Goal: Task Accomplishment & Management: Manage account settings

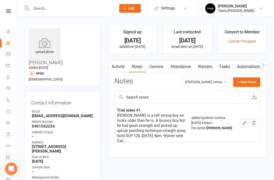
click at [7, 87] on icon at bounding box center [8, 88] width 4 height 4
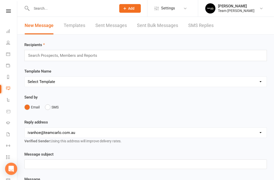
click at [203, 23] on link "SMS Replies" at bounding box center [201, 26] width 25 height 18
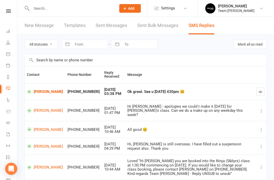
click at [69, 11] on input "text" at bounding box center [71, 8] width 83 height 7
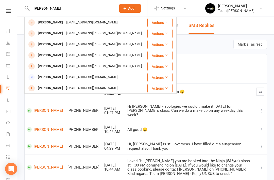
type input "Christine brown"
click at [57, 42] on div "[PERSON_NAME]" at bounding box center [50, 44] width 28 height 7
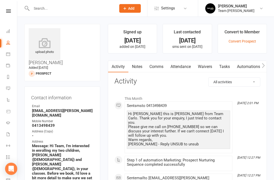
click at [11, 79] on link "Reports" at bounding box center [11, 77] width 11 height 11
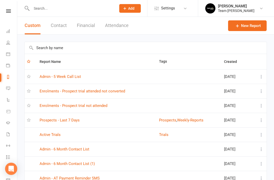
click at [86, 47] on input "text" at bounding box center [146, 48] width 242 height 12
click at [76, 120] on link "Prospects - Last 7 Days" at bounding box center [60, 120] width 40 height 5
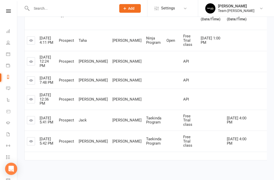
scroll to position [90, 0]
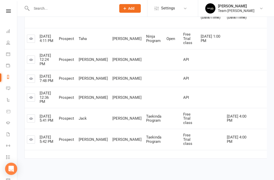
click at [33, 101] on link at bounding box center [31, 97] width 8 height 8
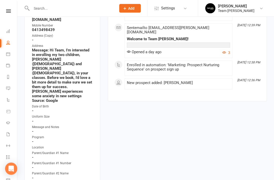
scroll to position [102, 0]
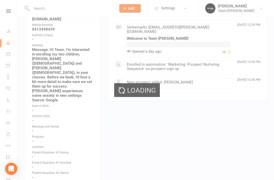
scroll to position [118, 0]
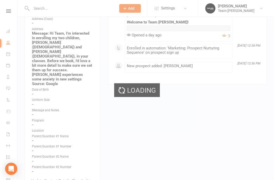
select select "50"
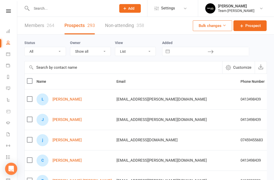
click at [7, 54] on icon at bounding box center [8, 54] width 4 height 4
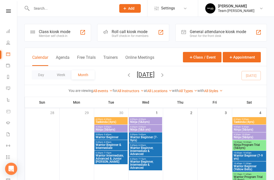
click at [8, 81] on link "Reports" at bounding box center [11, 77] width 11 height 11
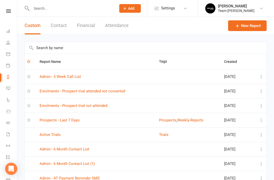
click at [79, 122] on link "Prospects - Last 7 Days" at bounding box center [60, 120] width 40 height 5
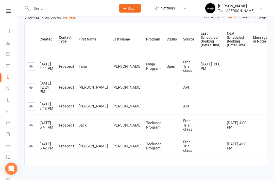
scroll to position [65, 0]
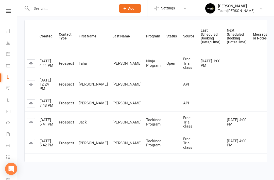
click at [35, 107] on link at bounding box center [31, 103] width 8 height 8
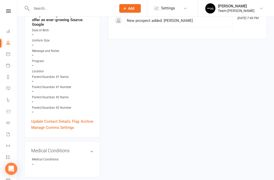
scroll to position [161, 0]
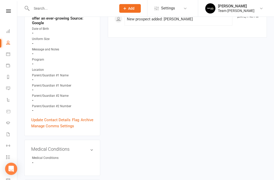
click at [88, 117] on link "Archive" at bounding box center [87, 120] width 13 height 6
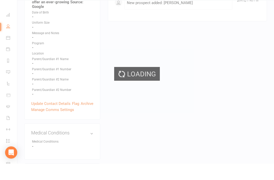
select select "50"
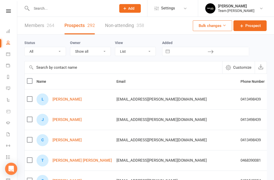
click at [71, 142] on link "Christine Dawson" at bounding box center [67, 140] width 29 height 4
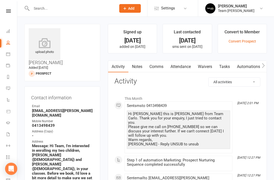
scroll to position [1, 0]
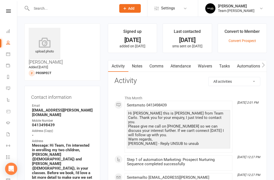
select select "50"
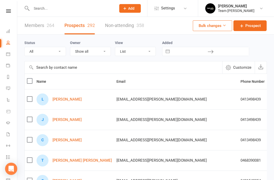
click at [75, 138] on link "Christine Dawson" at bounding box center [67, 140] width 29 height 4
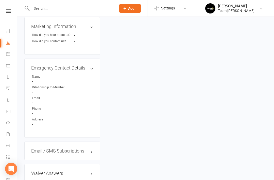
scroll to position [392, 0]
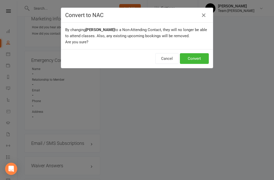
click at [198, 57] on button "Convert" at bounding box center [194, 58] width 29 height 11
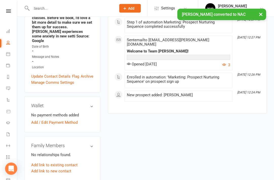
scroll to position [156, 0]
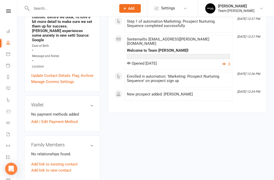
click at [66, 161] on link "Add link to existing contact" at bounding box center [54, 164] width 46 height 6
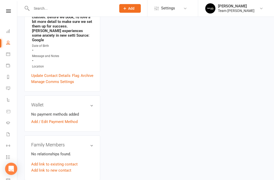
scroll to position [9, 3]
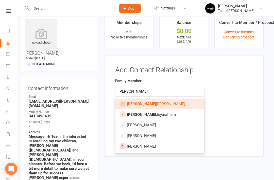
click at [147, 103] on span "Leah Dawson" at bounding box center [156, 103] width 58 height 5
type input "Leah Dawson"
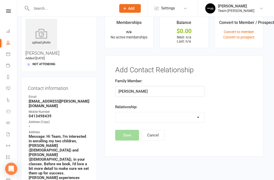
click at [185, 116] on select "Parent / Guardian Child Sibling (parent not in system) Spouse / Partner Cousin …" at bounding box center [160, 117] width 89 height 10
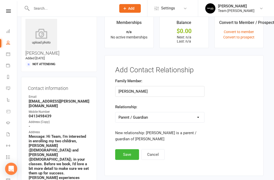
click at [194, 115] on select "Parent / Guardian Child Sibling (parent not in system) Spouse / Partner Cousin …" at bounding box center [160, 117] width 89 height 10
select select "1"
click at [131, 154] on button "Save" at bounding box center [127, 154] width 24 height 11
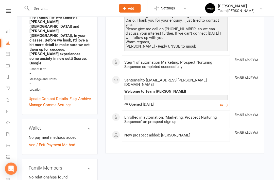
scroll to position [133, 2]
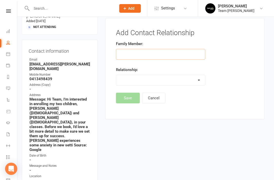
scroll to position [39, 3]
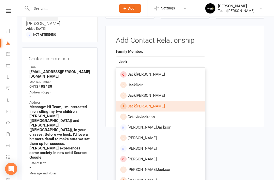
click at [146, 105] on span "Jack Dawson" at bounding box center [146, 106] width 37 height 5
type input "Jack Dawson"
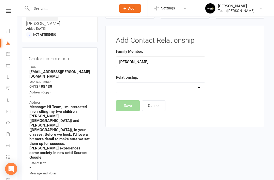
click at [196, 90] on select "Parent / Guardian Child Sibling (parent not in system) Spouse / Partner Cousin …" at bounding box center [160, 88] width 89 height 10
select select "1"
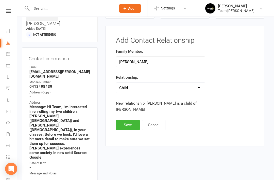
click at [129, 124] on button "Save" at bounding box center [128, 124] width 24 height 11
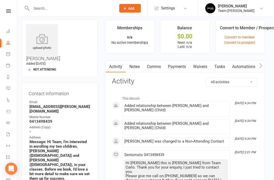
scroll to position [0, 3]
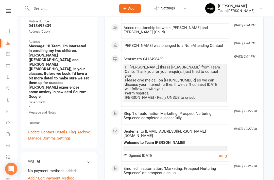
click at [85, 9] on input "text" at bounding box center [71, 8] width 83 height 7
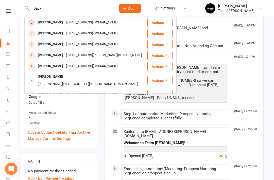
type input "Jack"
click at [54, 57] on div "[PERSON_NAME]" at bounding box center [50, 55] width 28 height 7
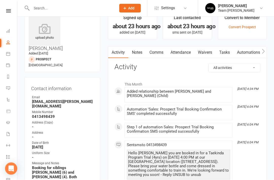
click at [145, 52] on link "Notes" at bounding box center [138, 53] width 18 height 12
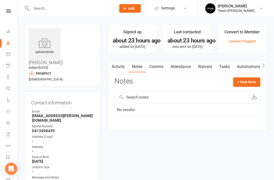
click at [73, 11] on input "text" at bounding box center [71, 8] width 83 height 7
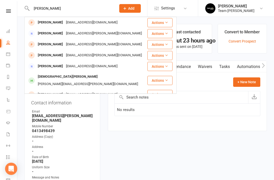
type input "Christine"
click at [55, 33] on div "Christine Dawson" at bounding box center [50, 33] width 28 height 7
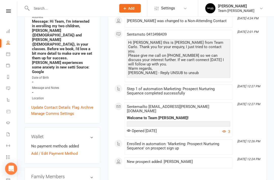
scroll to position [124, 0]
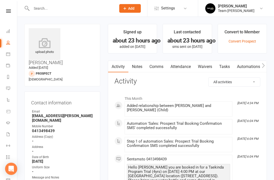
click at [139, 68] on link "Notes" at bounding box center [138, 67] width 18 height 12
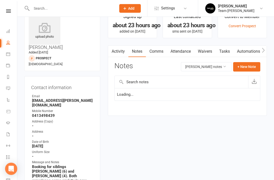
scroll to position [16, 0]
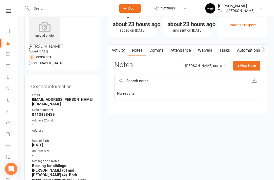
click at [250, 65] on button "+ New Note" at bounding box center [246, 65] width 27 height 9
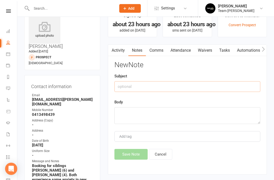
click at [166, 87] on input "text" at bounding box center [188, 86] width 146 height 11
type input "E"
type input "Message submitted online"
click at [141, 116] on textarea at bounding box center [188, 115] width 146 height 17
paste textarea "Hi Team, I’m interested in enrolling my two children, Leah (4 years old) and Ja…"
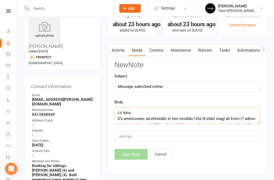
scroll to position [159, 0]
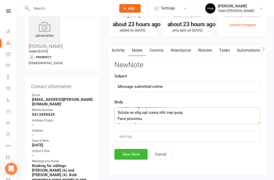
type textarea "Hi Team, I’m interested in enrolling my two children, Leah (4 years old) and Ja…"
click at [131, 154] on button "Save Note" at bounding box center [131, 154] width 33 height 11
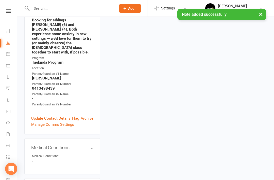
scroll to position [167, 0]
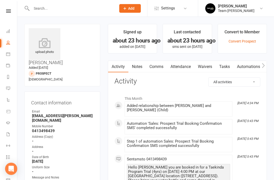
click at [140, 67] on link "Notes" at bounding box center [138, 67] width 18 height 12
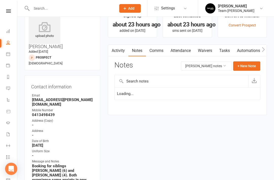
scroll to position [16, 0]
click at [252, 67] on button "+ New Note" at bounding box center [246, 65] width 27 height 9
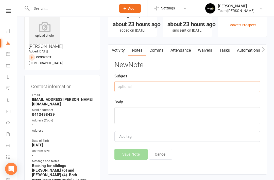
click at [175, 89] on input "text" at bounding box center [188, 86] width 146 height 11
type input "Message submitted online"
click at [138, 114] on textarea at bounding box center [188, 115] width 146 height 17
paste textarea "Hi Team, I’m interested in enrolling my two children, Leah (4 years old) and Ja…"
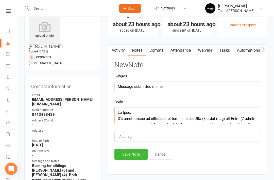
scroll to position [159, 0]
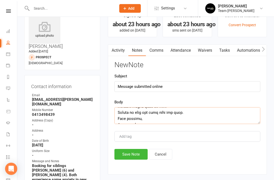
type textarea "Hi Team, I’m interested in enrolling my two children, Leah (4 years old) and Ja…"
click at [129, 156] on button "Save Note" at bounding box center [131, 154] width 33 height 11
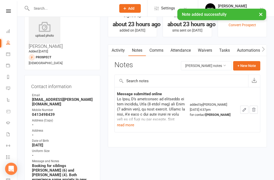
click at [245, 66] on button "+ New Note" at bounding box center [246, 65] width 27 height 9
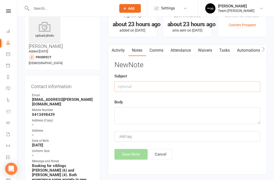
click at [180, 87] on input "text" at bounding box center [188, 86] width 146 height 11
type input "Contact attempt #1"
click at [146, 112] on textarea at bounding box center [188, 115] width 146 height 17
type textarea "C"
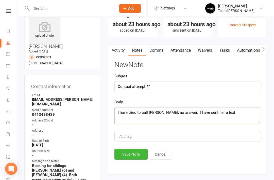
click at [160, 111] on textarea "I have tried to call Christine, no answer. I have sent her a text" at bounding box center [188, 115] width 146 height 17
click at [239, 115] on textarea "I have tried to call Christine on Friday, no answer. I have sent her a text" at bounding box center [188, 115] width 146 height 17
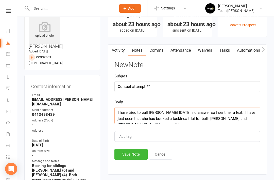
scroll to position [3, 0]
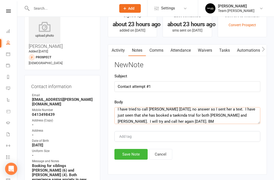
type textarea "I have tried to call Christine on Friday, no answer so I sent her a text. I hav…"
click at [132, 155] on button "Save Note" at bounding box center [131, 154] width 33 height 11
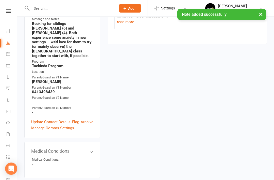
scroll to position [158, 0]
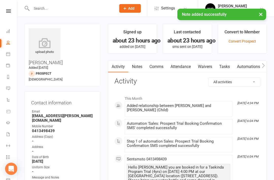
click at [140, 67] on link "Notes" at bounding box center [138, 67] width 18 height 12
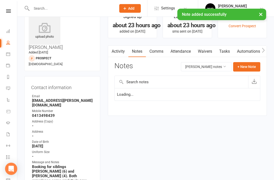
scroll to position [16, 0]
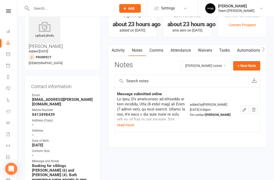
click at [251, 67] on button "+ New Note" at bounding box center [246, 65] width 27 height 9
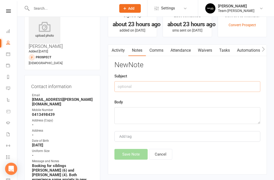
click at [176, 89] on input "text" at bounding box center [188, 86] width 146 height 11
type input "Call attempt #1"
click at [133, 115] on textarea at bounding box center [188, 115] width 146 height 17
paste textarea "I have tried to call Christine on Friday, no answer so I sent her a text. I hav…"
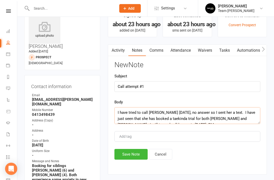
scroll to position [3, 0]
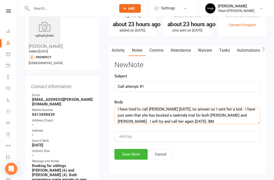
type textarea "I have tried to call Christine on Friday, no answer so I sent her a text. I hav…"
click at [130, 155] on button "Save Note" at bounding box center [131, 154] width 33 height 11
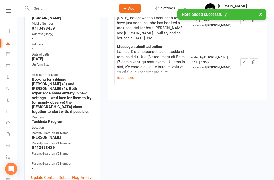
click at [54, 174] on link "Update Contact Details" at bounding box center [50, 177] width 39 height 6
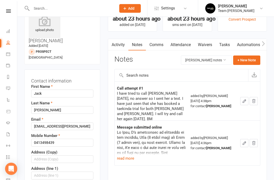
scroll to position [0, 0]
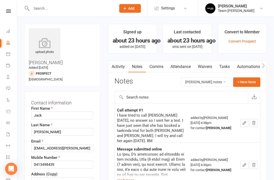
click at [8, 80] on link "Reports" at bounding box center [11, 77] width 11 height 11
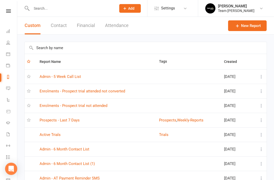
click at [76, 122] on link "Prospects - Last 7 Days" at bounding box center [60, 120] width 40 height 5
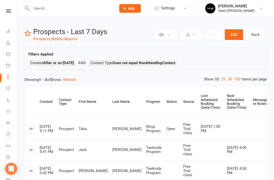
click at [8, 54] on icon at bounding box center [8, 54] width 4 height 4
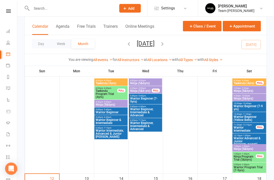
scroll to position [143, 0]
click at [251, 158] on span "Ninja Program Trial (5&6yrs)" at bounding box center [245, 158] width 23 height 6
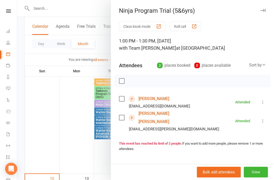
click at [155, 99] on link "Rory Hind" at bounding box center [154, 99] width 31 height 8
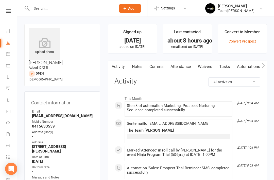
click at [142, 68] on link "Notes" at bounding box center [138, 67] width 18 height 12
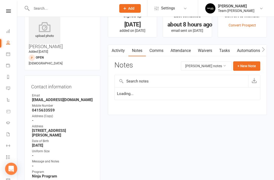
scroll to position [16, 0]
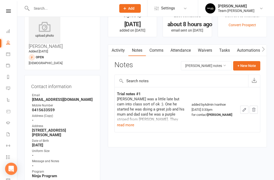
click at [127, 127] on button "read more" at bounding box center [125, 125] width 17 height 6
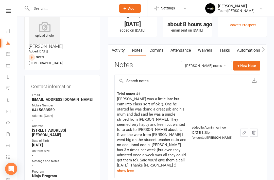
click at [6, 51] on link "Calendar" at bounding box center [11, 54] width 11 height 11
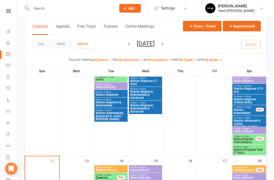
scroll to position [160, 0]
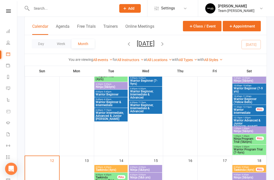
click at [251, 141] on span "Ninja Program Trial (5&6yrs)" at bounding box center [245, 140] width 23 height 6
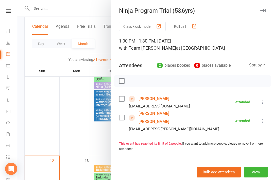
click at [171, 113] on link "Taha Mohamed Abdi" at bounding box center [168, 117] width 58 height 16
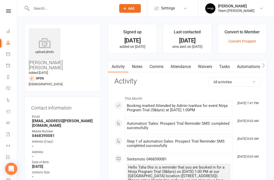
click at [139, 69] on link "Notes" at bounding box center [138, 67] width 18 height 12
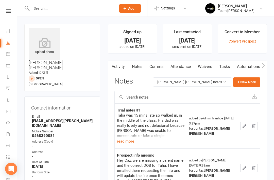
click at [129, 140] on button "read more" at bounding box center [125, 141] width 17 height 6
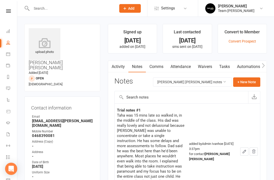
click at [8, 54] on icon at bounding box center [8, 54] width 4 height 4
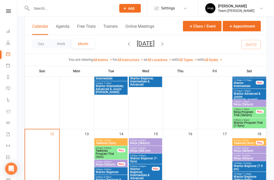
scroll to position [186, 0]
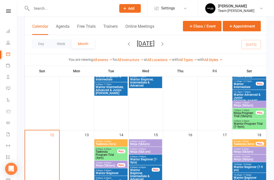
click at [252, 125] on span "Warrior Program Trial (7-9yrs)" at bounding box center [250, 125] width 32 height 6
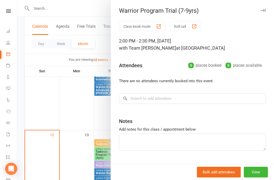
click at [265, 8] on button "button" at bounding box center [263, 10] width 6 height 6
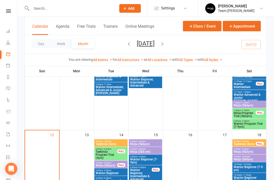
click at [249, 114] on span "Ninja Program Trial (5&6yrs)" at bounding box center [245, 114] width 23 height 6
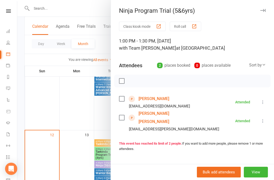
click at [264, 12] on button "button" at bounding box center [263, 10] width 6 height 6
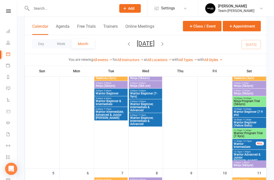
scroll to position [39, 0]
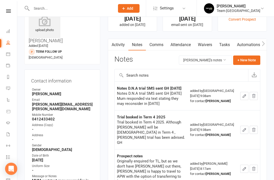
click at [10, 76] on icon at bounding box center [8, 77] width 4 height 4
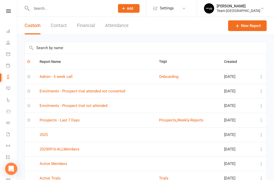
click at [77, 120] on link "Prospects - Last 7 Days" at bounding box center [60, 120] width 40 height 5
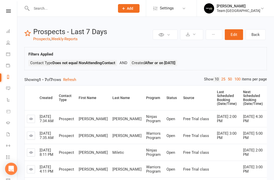
click at [8, 53] on icon at bounding box center [8, 54] width 4 height 4
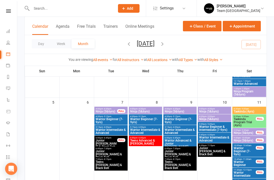
scroll to position [116, 0]
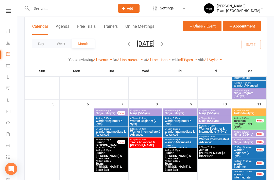
click at [250, 123] on span "Taekinda Program Trial (4yrs)" at bounding box center [245, 123] width 23 height 9
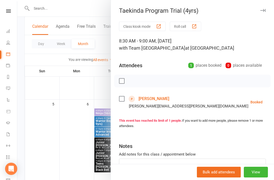
click at [162, 101] on link "Cristian Scironni" at bounding box center [154, 99] width 31 height 8
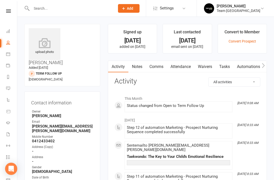
click at [7, 53] on icon at bounding box center [8, 54] width 4 height 4
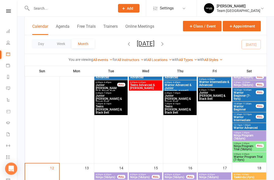
scroll to position [177, 0]
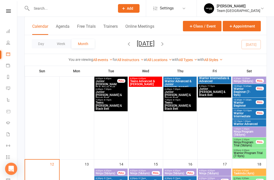
click at [252, 144] on span "Ninja Program Trial (5&6yrs)" at bounding box center [245, 143] width 23 height 6
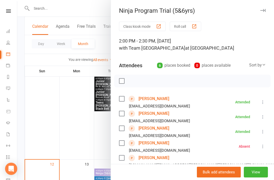
click at [160, 100] on link "Leon Masterson" at bounding box center [154, 99] width 31 height 8
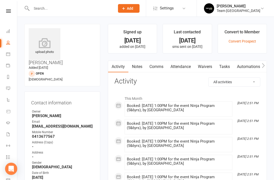
click at [11, 52] on link "Calendar" at bounding box center [11, 54] width 11 height 11
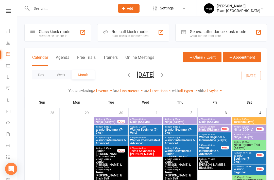
click at [40, 75] on button "Day" at bounding box center [41, 74] width 19 height 9
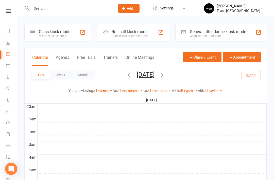
click at [126, 73] on icon "button" at bounding box center [129, 75] width 6 height 6
click at [84, 77] on button "Month" at bounding box center [83, 74] width 23 height 9
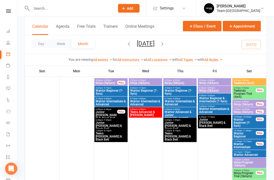
scroll to position [146, 0]
click at [249, 174] on span "Ninja Program Trial (5&6yrs)" at bounding box center [245, 174] width 23 height 6
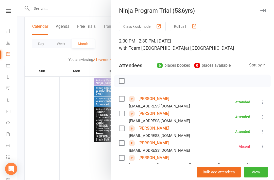
click at [162, 115] on link "Luvyansh Naik" at bounding box center [154, 113] width 31 height 8
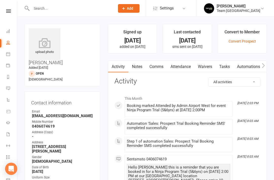
click at [143, 68] on link "Notes" at bounding box center [138, 67] width 18 height 12
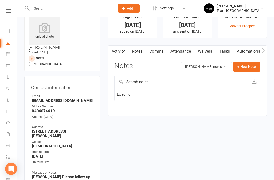
scroll to position [16, 0]
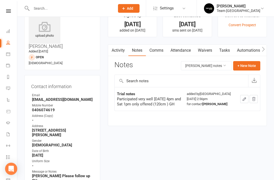
click at [7, 54] on icon at bounding box center [8, 54] width 4 height 4
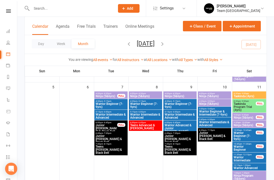
scroll to position [133, 0]
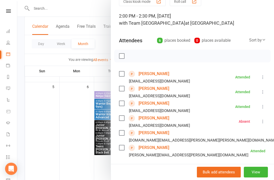
scroll to position [27, 0]
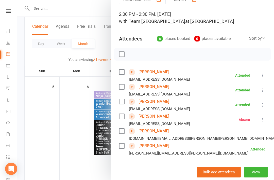
click at [160, 102] on link "Joseph Sleiman" at bounding box center [154, 101] width 31 height 8
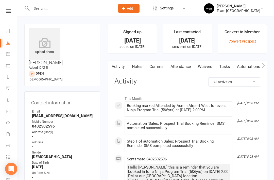
click at [138, 71] on link "Notes" at bounding box center [138, 67] width 18 height 12
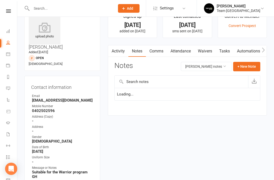
scroll to position [16, 0]
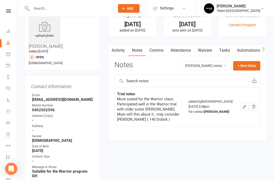
click at [9, 56] on icon at bounding box center [8, 54] width 4 height 4
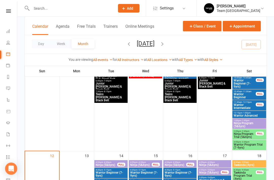
scroll to position [186, 0]
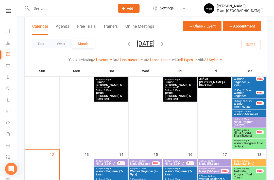
click at [250, 134] on span "Ninja Program Trial (5&6yrs)" at bounding box center [245, 134] width 23 height 6
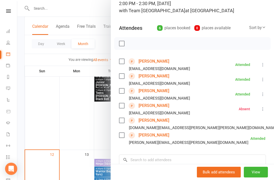
scroll to position [46, 0]
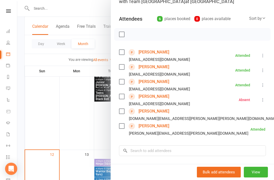
click at [158, 111] on link "Lincoln Weber" at bounding box center [154, 111] width 31 height 8
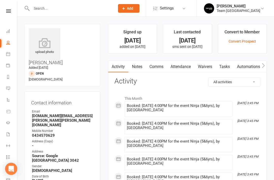
click at [7, 54] on icon at bounding box center [8, 54] width 4 height 4
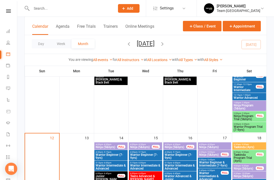
scroll to position [203, 0]
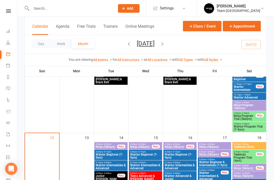
click at [251, 116] on span "Ninja Program Trial (5&6yrs)" at bounding box center [245, 117] width 23 height 6
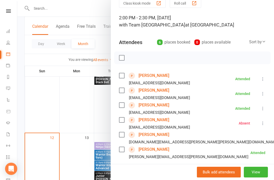
scroll to position [25, 0]
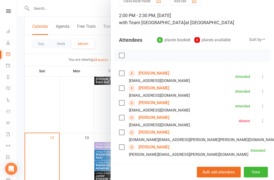
click at [153, 147] on link "Phoebe Yang" at bounding box center [154, 147] width 31 height 8
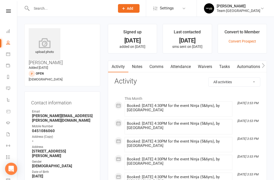
click at [8, 54] on icon at bounding box center [8, 54] width 4 height 4
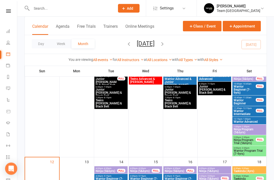
scroll to position [180, 0]
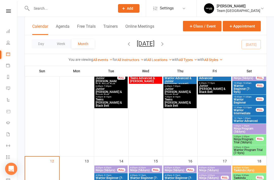
click at [253, 151] on span "Warrior Program Trial (7-9yrs)" at bounding box center [250, 151] width 32 height 6
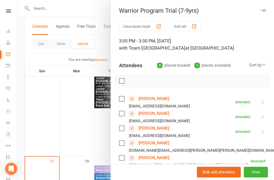
click at [168, 100] on link "Khadija Mohamad" at bounding box center [154, 99] width 31 height 8
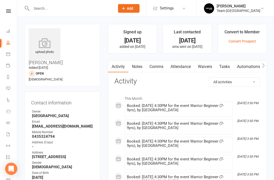
click at [8, 54] on icon at bounding box center [8, 54] width 4 height 4
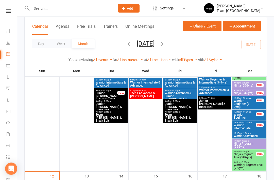
scroll to position [170, 0]
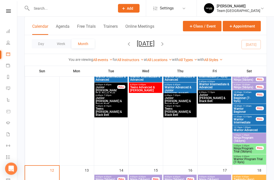
click at [253, 160] on span "Warrior Program Trial (7-9yrs)" at bounding box center [250, 161] width 32 height 6
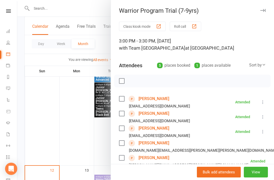
click at [160, 128] on link "Sara Sleiman" at bounding box center [154, 128] width 31 height 8
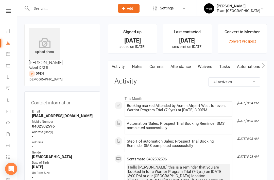
click at [143, 67] on link "Notes" at bounding box center [138, 67] width 18 height 12
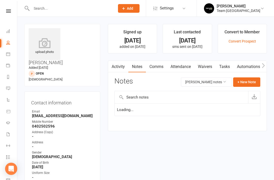
scroll to position [16, 0]
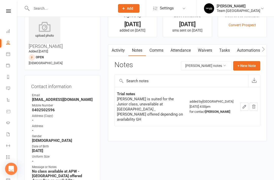
click at [8, 54] on icon at bounding box center [8, 54] width 4 height 4
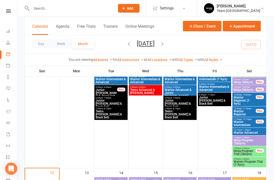
scroll to position [168, 0]
click at [249, 163] on span "Warrior Program Trial (7-9yrs)" at bounding box center [250, 163] width 32 height 6
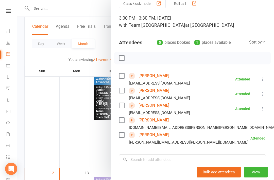
scroll to position [24, 0]
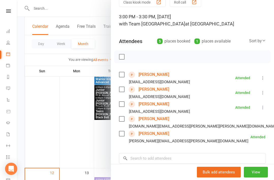
click at [161, 120] on link "Mackenzie Weber" at bounding box center [154, 119] width 31 height 8
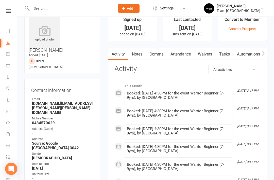
scroll to position [12, 0]
click at [8, 52] on icon at bounding box center [8, 54] width 4 height 4
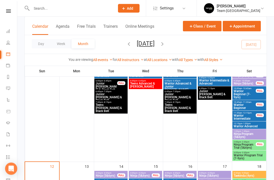
scroll to position [181, 0]
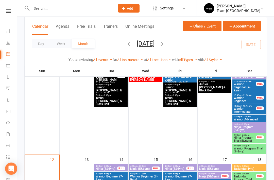
click at [252, 151] on span "Warrior Program Trial (7-9yrs)" at bounding box center [250, 150] width 32 height 6
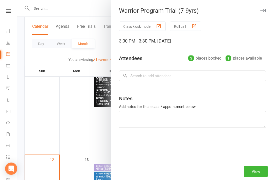
scroll to position [181, 0]
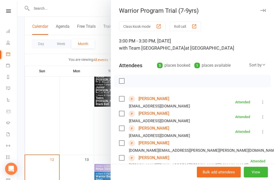
click at [160, 158] on link "Abigail Yang" at bounding box center [154, 157] width 31 height 8
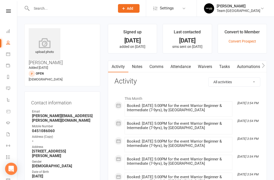
click at [76, 0] on div at bounding box center [67, 8] width 87 height 17
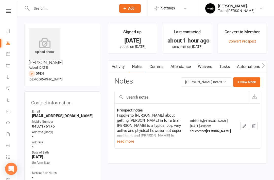
click at [8, 55] on icon at bounding box center [8, 54] width 4 height 4
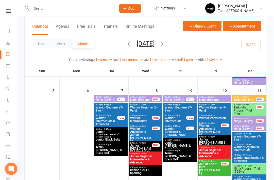
scroll to position [129, 0]
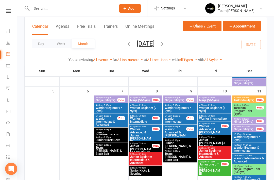
click at [251, 110] on span "Taekinda Program Trial (4yrs)" at bounding box center [245, 110] width 23 height 9
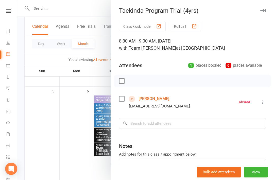
click at [159, 101] on link "Noah Leach" at bounding box center [154, 99] width 31 height 8
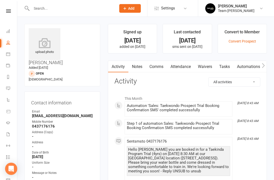
click at [141, 69] on link "Notes" at bounding box center [138, 67] width 18 height 12
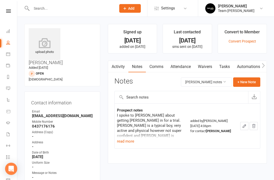
click at [130, 143] on button "read more" at bounding box center [125, 141] width 17 height 6
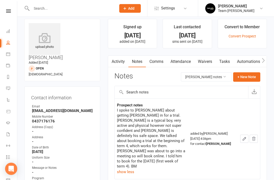
scroll to position [6, 0]
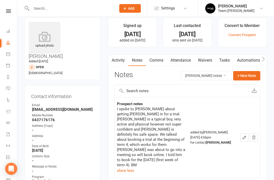
click at [10, 55] on icon at bounding box center [8, 54] width 4 height 4
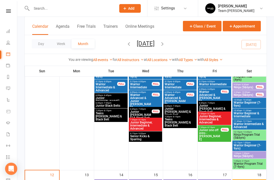
scroll to position [147, 0]
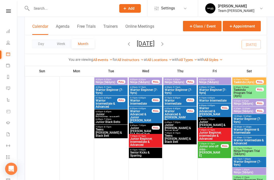
click at [252, 151] on span "Ninja Program Trial (5&6yrs)" at bounding box center [250, 152] width 32 height 6
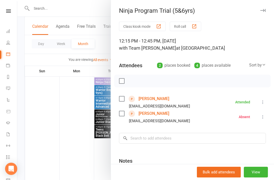
click at [155, 101] on link "Alby Barclay" at bounding box center [154, 99] width 31 height 8
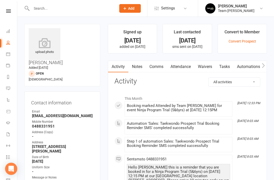
click at [142, 68] on link "Notes" at bounding box center [138, 67] width 18 height 12
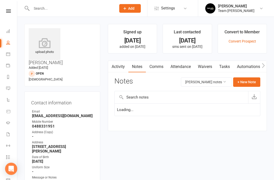
scroll to position [16, 0]
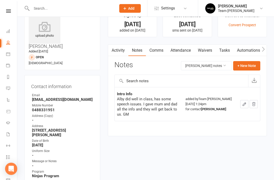
click at [9, 54] on icon at bounding box center [8, 54] width 4 height 4
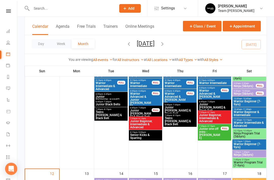
scroll to position [164, 0]
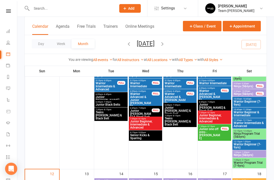
click at [252, 162] on span "Warrior Program Trial (7-9yrs)" at bounding box center [250, 164] width 32 height 6
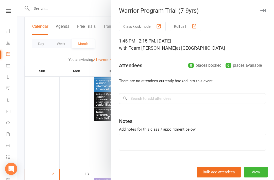
click at [264, 11] on icon "button" at bounding box center [263, 10] width 5 height 3
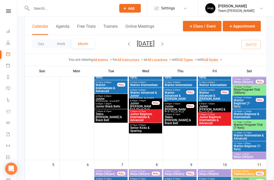
scroll to position [23, 0]
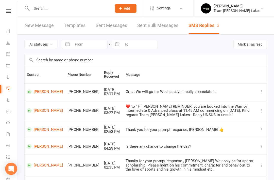
click at [9, 55] on icon at bounding box center [8, 54] width 4 height 4
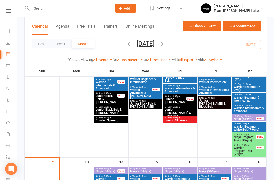
scroll to position [170, 0]
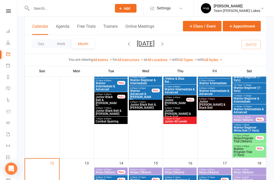
click at [248, 140] on span "Ninja Program Trial (5&6yrs)" at bounding box center [245, 140] width 23 height 6
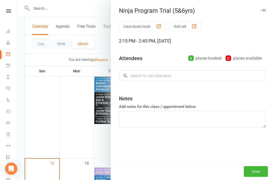
scroll to position [170, 0]
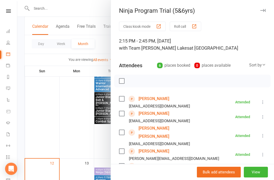
click at [159, 100] on link "[PERSON_NAME]" at bounding box center [154, 99] width 31 height 8
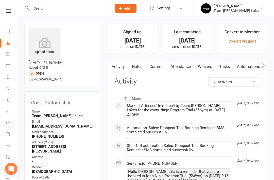
click at [140, 70] on link "Notes" at bounding box center [138, 67] width 18 height 12
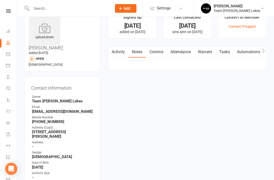
scroll to position [16, 0]
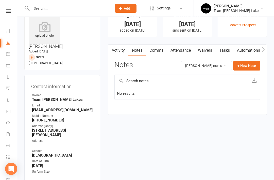
click at [1, 58] on li "Calendar" at bounding box center [8, 54] width 17 height 11
click at [10, 55] on link "Calendar" at bounding box center [11, 54] width 11 height 11
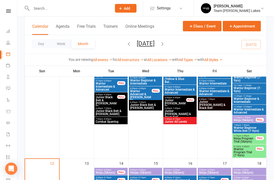
scroll to position [170, 0]
click at [251, 140] on span "Ninja Program Trial (5&6yrs)" at bounding box center [245, 140] width 23 height 6
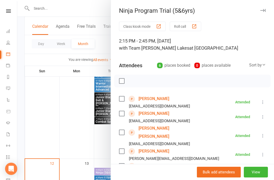
click at [157, 116] on link "[PERSON_NAME]" at bounding box center [154, 113] width 31 height 8
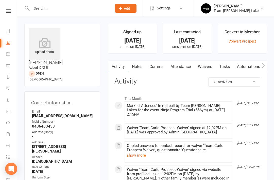
click at [144, 66] on link "Notes" at bounding box center [138, 67] width 18 height 12
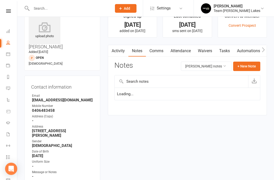
scroll to position [16, 0]
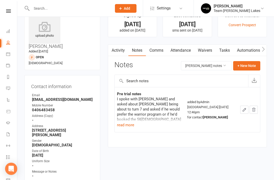
click at [128, 122] on button "read more" at bounding box center [125, 125] width 17 height 6
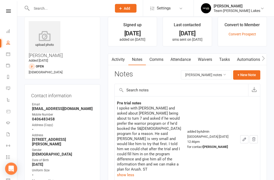
scroll to position [7, 0]
click at [9, 54] on icon at bounding box center [8, 54] width 4 height 4
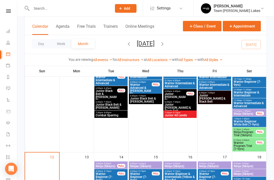
scroll to position [175, 0]
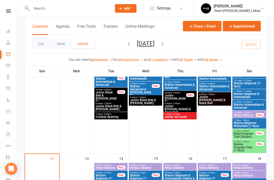
click at [252, 136] on span "Ninja Program Trial (5&6yrs)" at bounding box center [245, 135] width 23 height 6
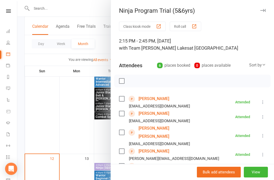
click at [164, 130] on link "[PERSON_NAME] [PERSON_NAME]" at bounding box center [168, 132] width 58 height 16
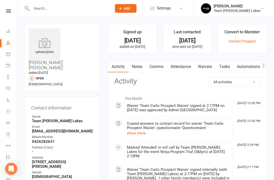
click at [140, 65] on link "Notes" at bounding box center [138, 67] width 18 height 12
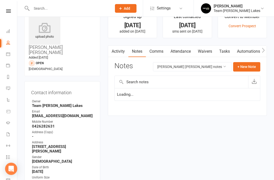
scroll to position [16, 0]
